Goal: Navigation & Orientation: Go to known website

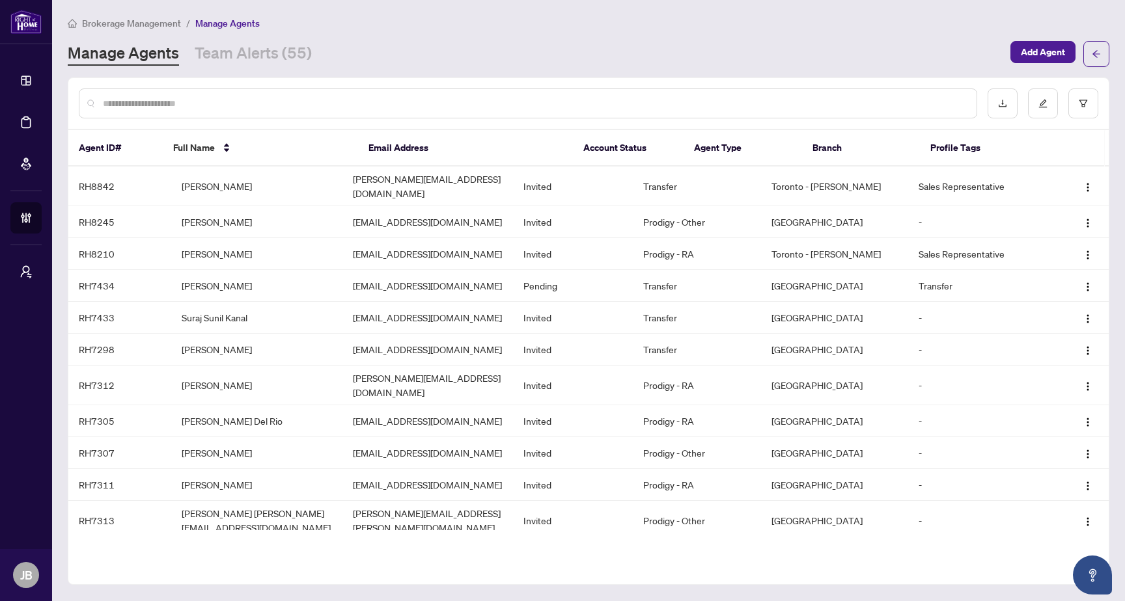
scroll to position [2203, 0]
